Goal: Communication & Community: Answer question/provide support

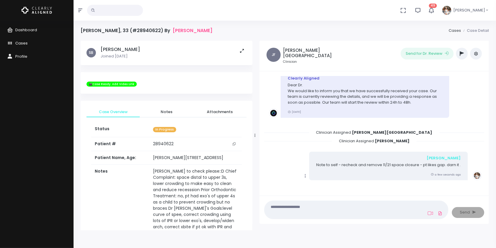
click at [24, 42] on span "Cases" at bounding box center [21, 43] width 12 height 6
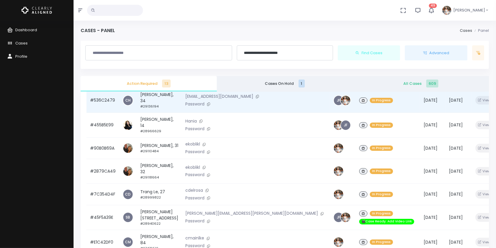
scroll to position [141, 0]
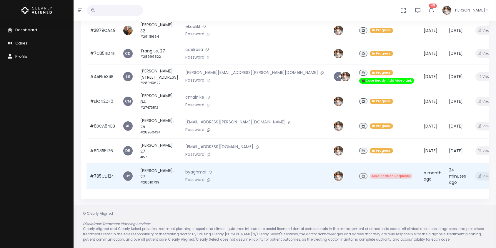
click at [109, 174] on td "#785CD124" at bounding box center [102, 176] width 33 height 26
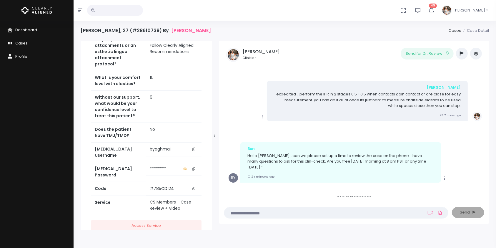
scroll to position [47, 0]
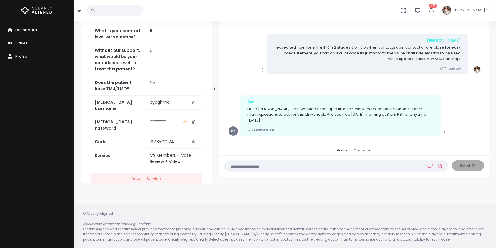
click at [328, 165] on textarea at bounding box center [325, 165] width 194 height 6
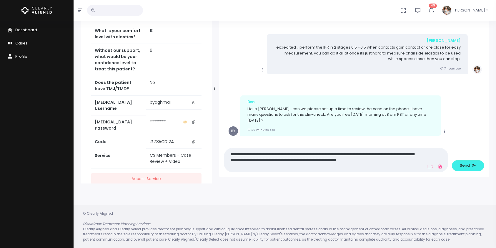
scroll to position [0, 0]
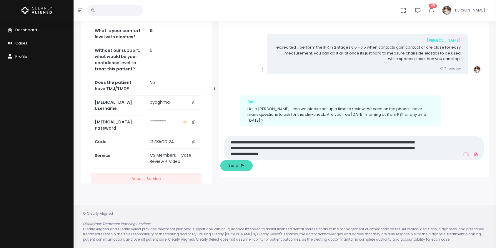
type textarea "**********"
click at [238, 164] on span "Send" at bounding box center [233, 165] width 10 height 6
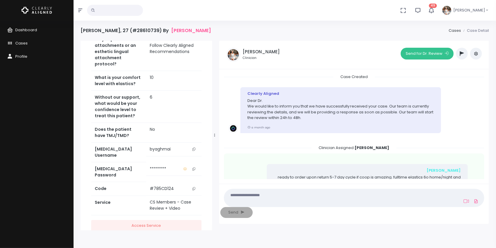
click at [420, 53] on button "Send for Dr. Review" at bounding box center [427, 54] width 53 height 12
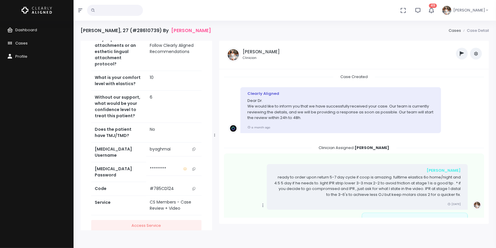
click at [19, 41] on span "Cases" at bounding box center [21, 43] width 12 height 6
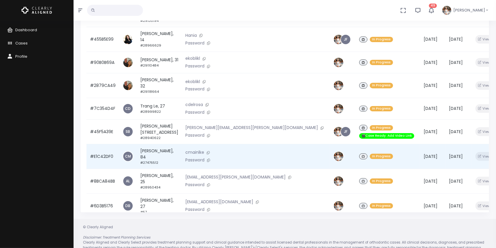
scroll to position [141, 0]
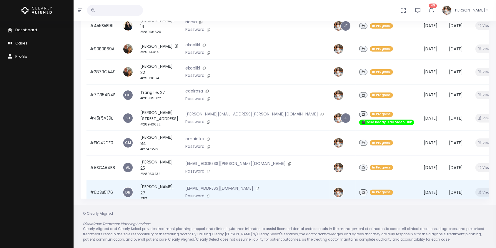
click at [99, 180] on td "#6D3B5176" at bounding box center [102, 192] width 33 height 25
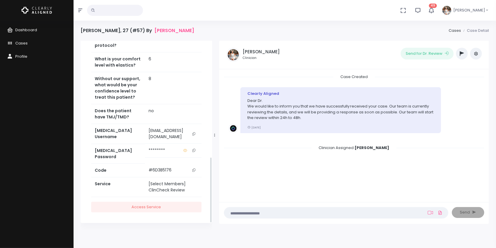
scroll to position [355, 0]
click at [195, 134] on icon "scrollable content" at bounding box center [193, 133] width 3 height 3
click at [193, 152] on icon "scrollable content" at bounding box center [193, 150] width 3 height 3
click at [195, 135] on button "scrollable content" at bounding box center [194, 133] width 8 height 12
click at [277, 208] on nick-textarea "(Obrigatório)" at bounding box center [336, 212] width 224 height 11
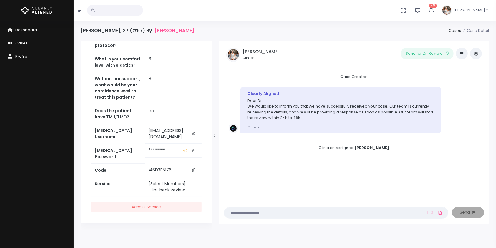
click at [277, 215] on textarea at bounding box center [325, 212] width 194 height 6
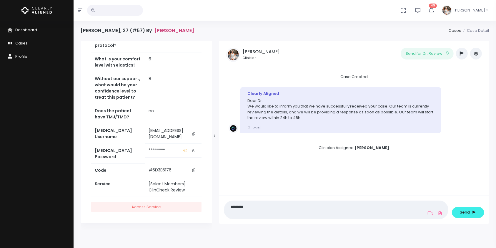
type textarea "*********"
click at [180, 31] on link "[PERSON_NAME]" at bounding box center [174, 31] width 40 height 6
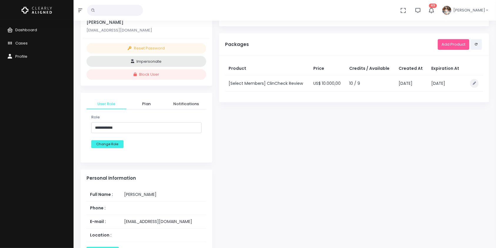
scroll to position [261, 0]
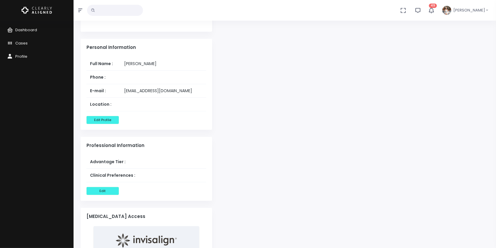
click at [251, 139] on div "Completed Cases 0 Pending Cases 1 Available Cases 9 Cases # Patient # Patient S…" at bounding box center [354, 62] width 277 height 567
click at [25, 40] on span "Cases" at bounding box center [21, 43] width 12 height 6
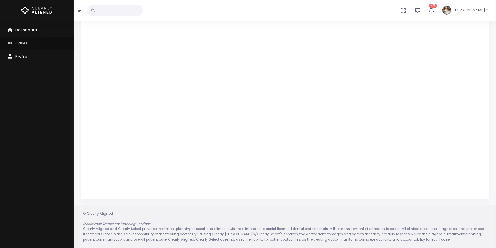
scroll to position [141, 0]
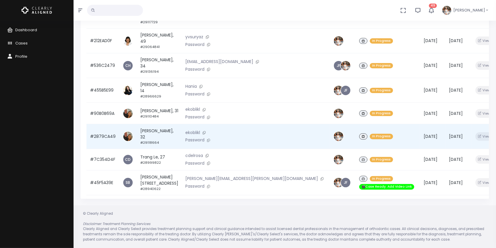
scroll to position [64, 0]
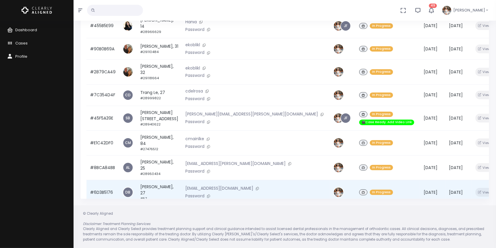
click at [92, 180] on td "#6D3B5176" at bounding box center [102, 192] width 33 height 25
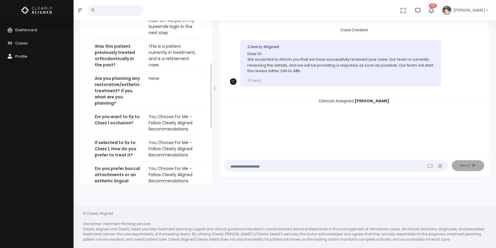
scroll to position [355, 0]
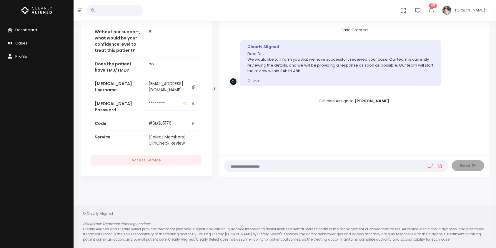
click at [193, 89] on icon "scrollable content" at bounding box center [193, 86] width 3 height 3
click at [247, 164] on textarea at bounding box center [325, 165] width 194 height 6
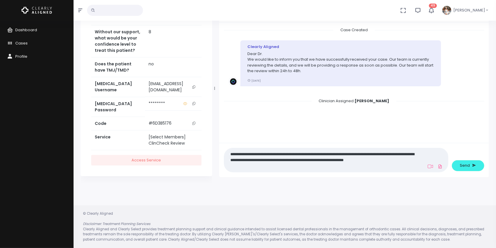
scroll to position [0, 0]
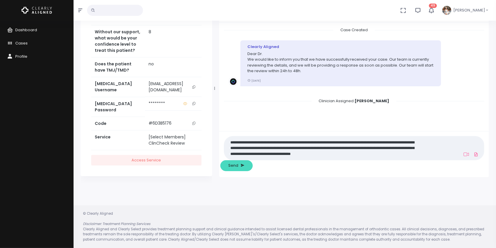
type textarea "**********"
click at [238, 164] on span "Send" at bounding box center [233, 165] width 10 height 6
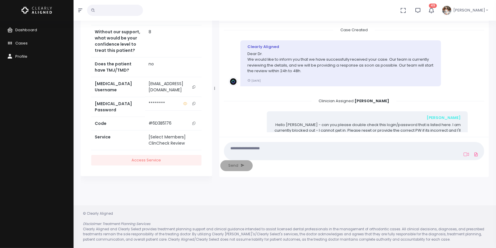
click at [194, 89] on icon "scrollable content" at bounding box center [193, 86] width 3 height 3
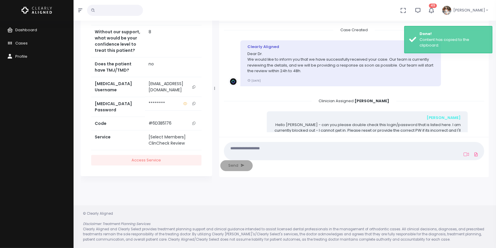
click at [258, 157] on textarea at bounding box center [325, 150] width 194 height 13
paste textarea "**********"
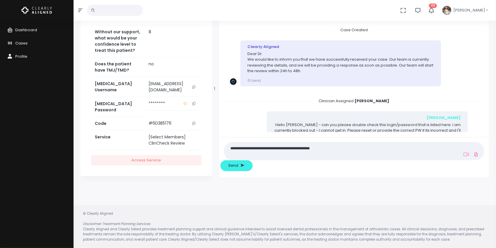
type textarea "**********"
click at [238, 164] on span "Send" at bounding box center [233, 165] width 10 height 6
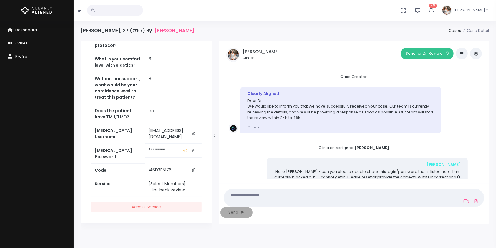
click at [425, 53] on button "Send for Dr. Review" at bounding box center [427, 54] width 53 height 12
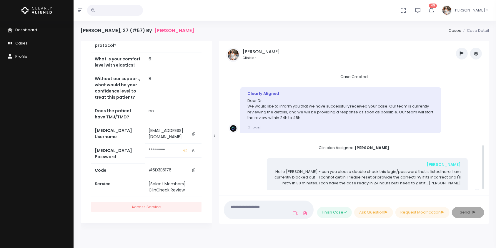
scroll to position [182, 0]
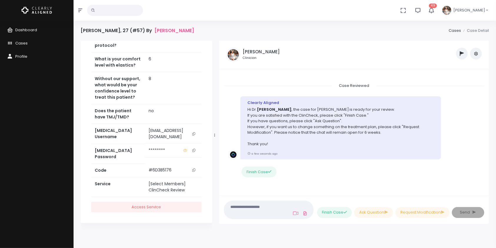
click at [463, 53] on icon "button" at bounding box center [462, 53] width 4 height 5
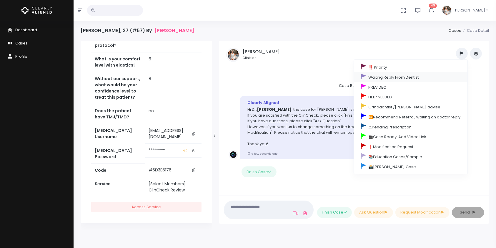
click at [402, 76] on link "Waiting Reply From Dentist" at bounding box center [411, 77] width 114 height 10
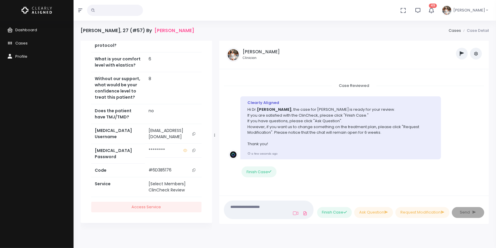
scroll to position [383, 0]
click at [465, 53] on button "button" at bounding box center [462, 54] width 12 height 12
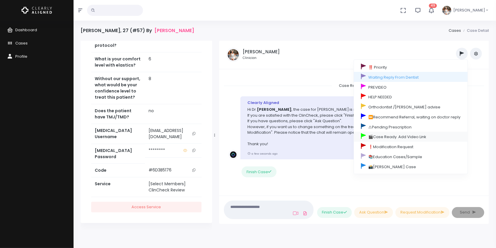
click at [412, 135] on link "🎬Case Ready. Add Video Link" at bounding box center [411, 137] width 114 height 10
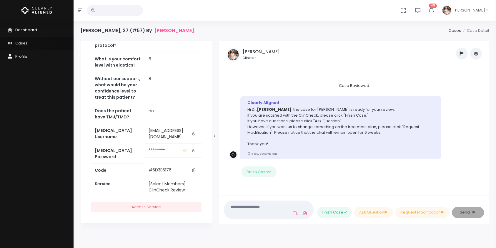
click at [27, 45] on span "Cases" at bounding box center [21, 43] width 12 height 6
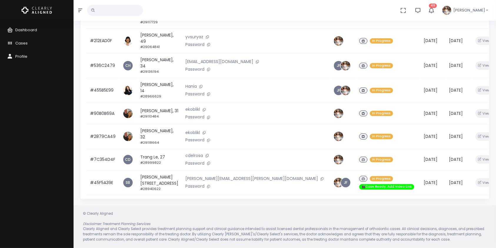
scroll to position [42, 0]
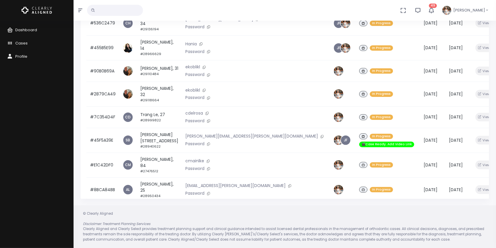
click at [435, 9] on icon "button" at bounding box center [431, 10] width 7 height 7
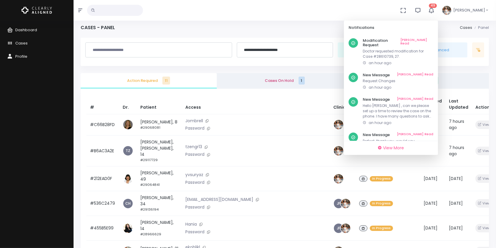
scroll to position [0, 0]
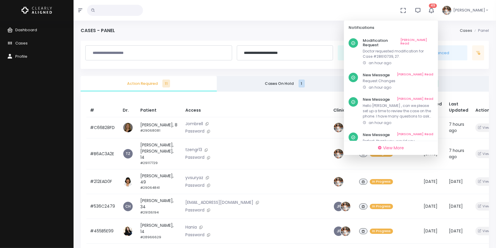
click at [454, 85] on span "All Cases 609" at bounding box center [420, 84] width 127 height 6
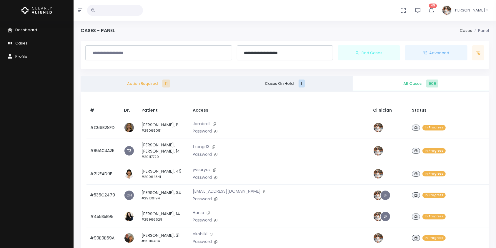
click at [120, 11] on input "text" at bounding box center [115, 10] width 56 height 11
type input "*****"
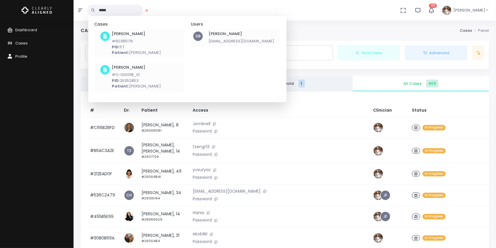
click at [220, 32] on h6 "[PERSON_NAME]" at bounding box center [242, 33] width 66 height 5
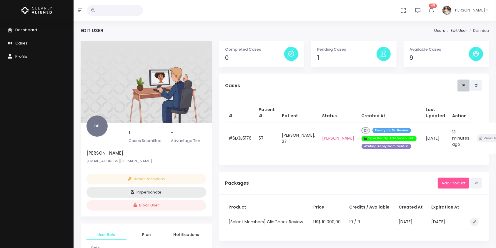
click at [461, 89] on button at bounding box center [463, 85] width 11 height 11
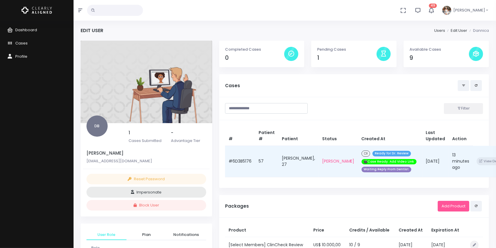
click at [244, 162] on td "#6D3B5176" at bounding box center [240, 161] width 30 height 31
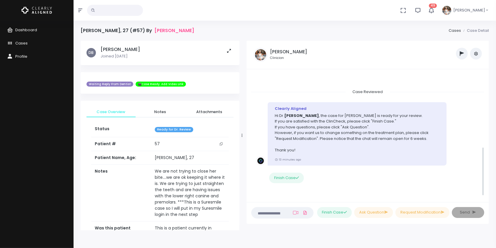
scroll to position [187, 0]
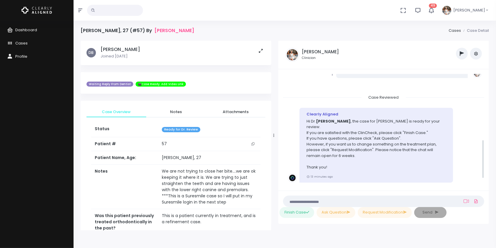
drag, startPoint x: 214, startPoint y: 133, endPoint x: 274, endPoint y: 130, distance: 59.2
click at [274, 130] on div at bounding box center [273, 135] width 3 height 186
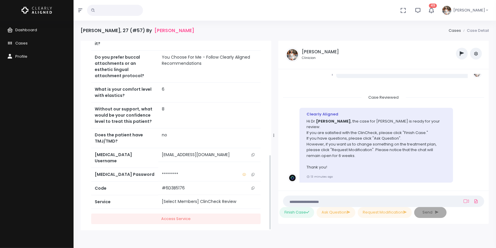
scroll to position [286, 0]
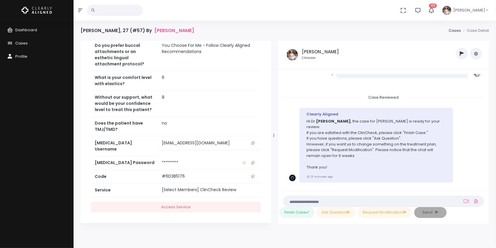
click at [253, 144] on icon "scrollable content" at bounding box center [253, 142] width 3 height 3
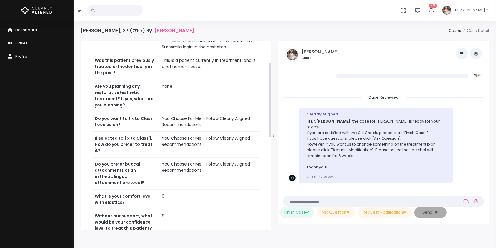
scroll to position [24, 0]
